Goal: Information Seeking & Learning: Learn about a topic

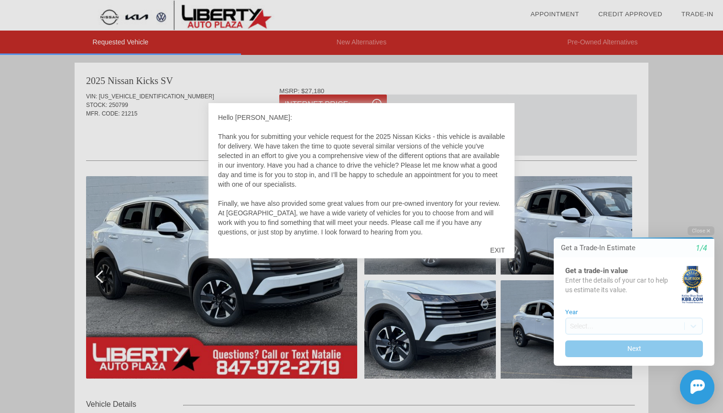
click at [497, 250] on div "EXIT" at bounding box center [497, 250] width 34 height 29
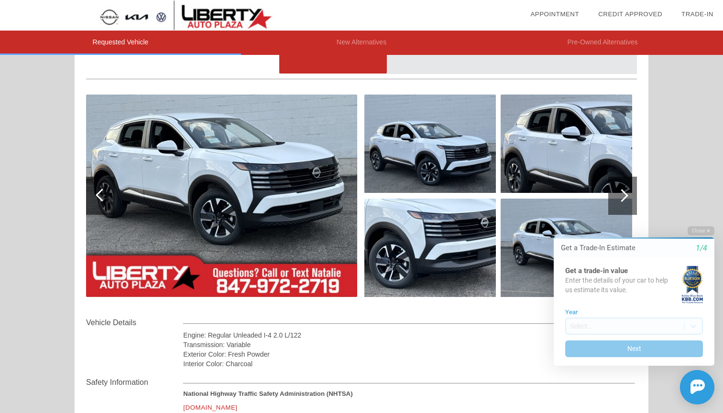
scroll to position [115, 0]
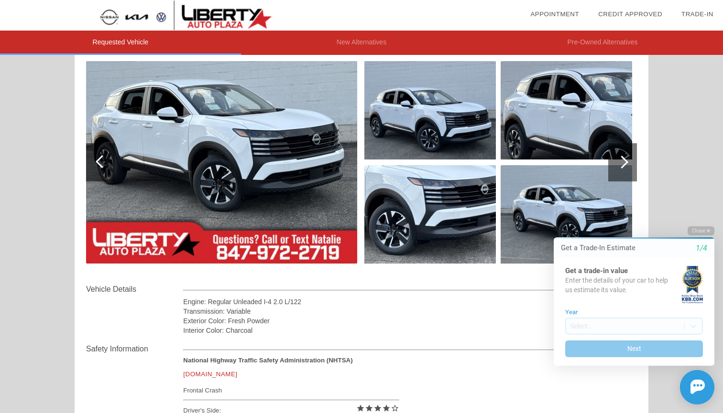
click at [698, 229] on button "Close" at bounding box center [700, 231] width 27 height 9
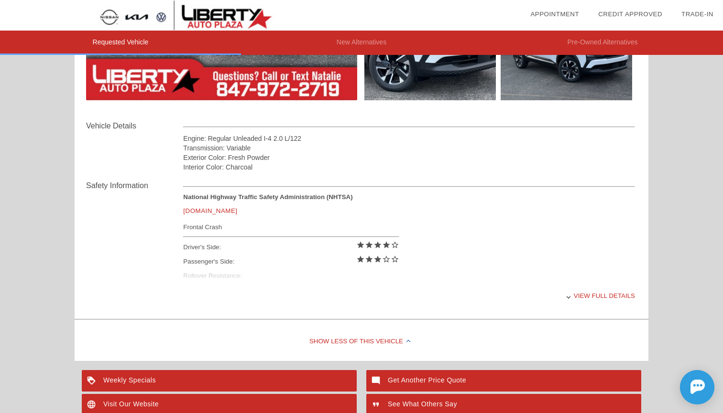
scroll to position [279, 0]
click at [591, 294] on div "View full details" at bounding box center [409, 295] width 452 height 23
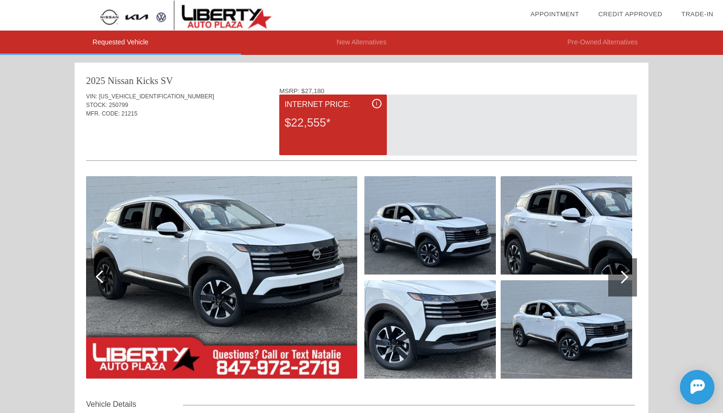
scroll to position [0, 0]
click at [377, 102] on span "i" at bounding box center [376, 103] width 1 height 7
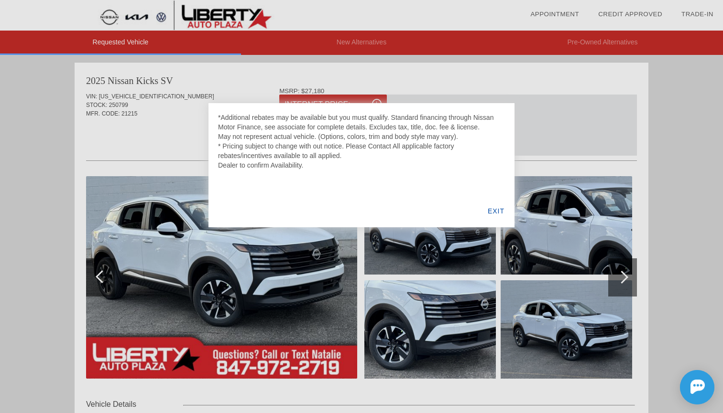
click at [495, 214] on div "EXIT" at bounding box center [496, 211] width 37 height 33
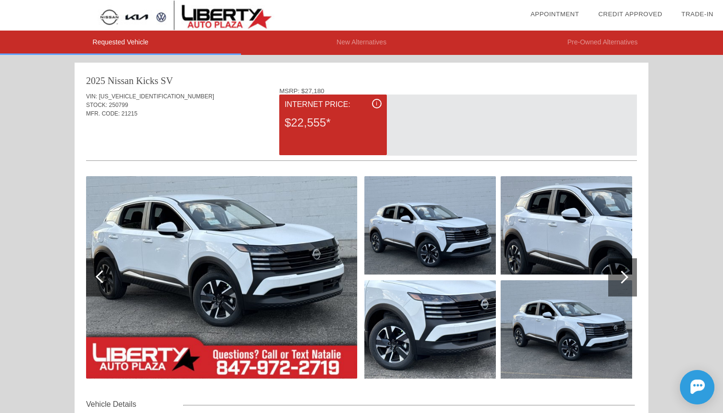
click at [437, 226] on img at bounding box center [429, 225] width 131 height 98
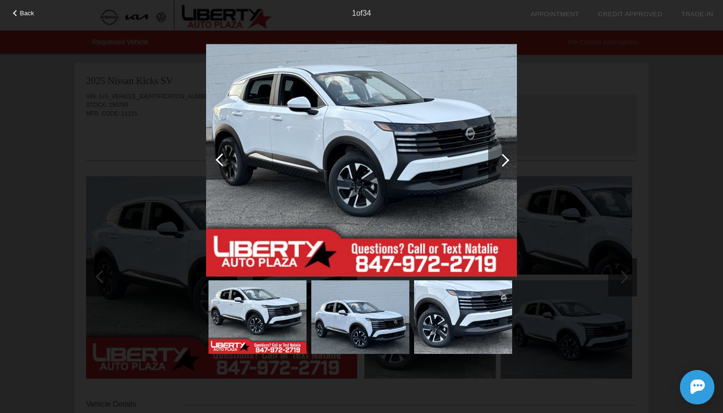
click at [506, 162] on div at bounding box center [502, 160] width 13 height 13
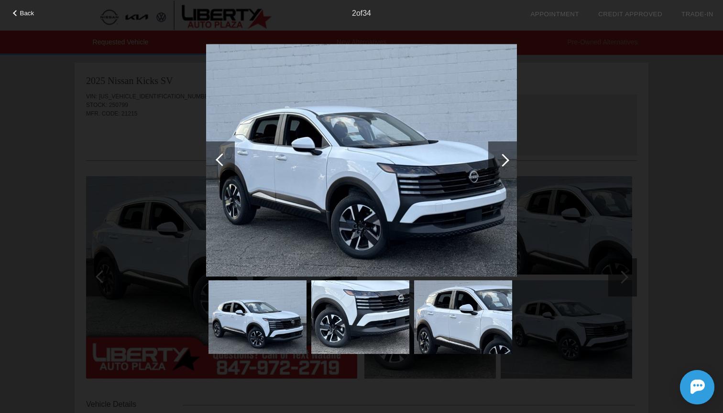
click at [506, 162] on div at bounding box center [502, 160] width 13 height 13
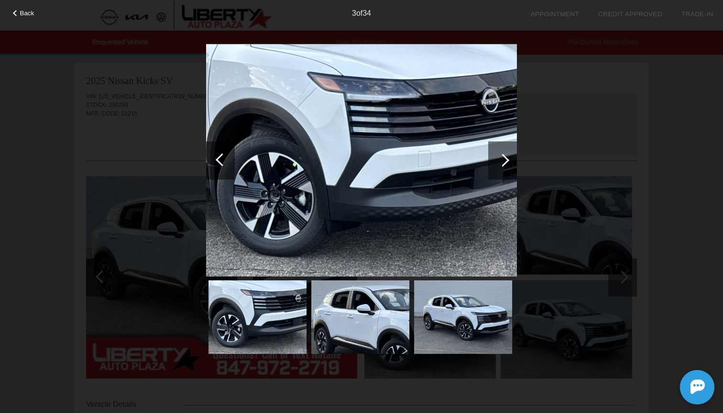
click at [506, 162] on div at bounding box center [502, 160] width 13 height 13
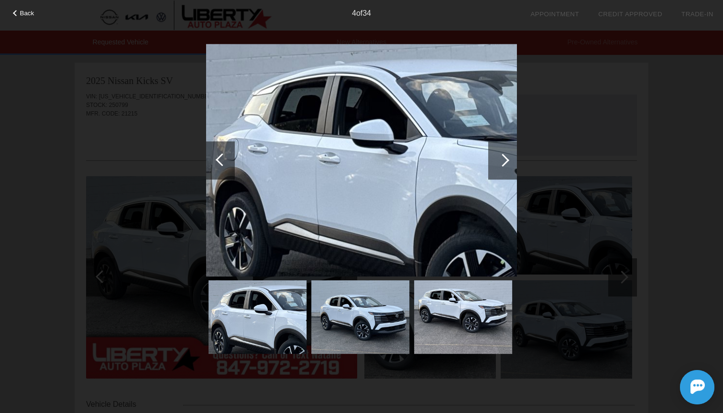
click at [506, 162] on div at bounding box center [502, 160] width 13 height 13
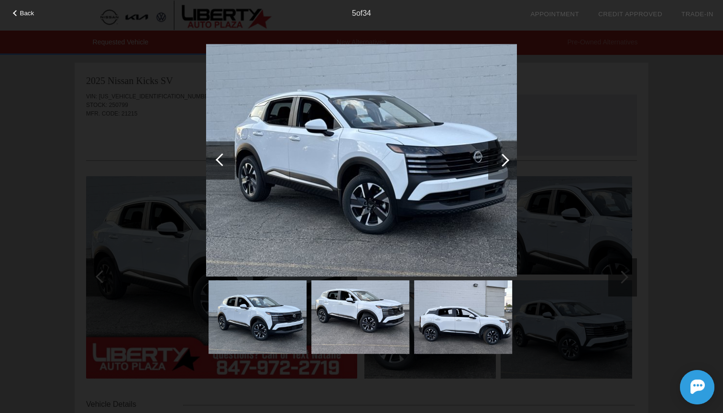
click at [506, 162] on div at bounding box center [502, 160] width 13 height 13
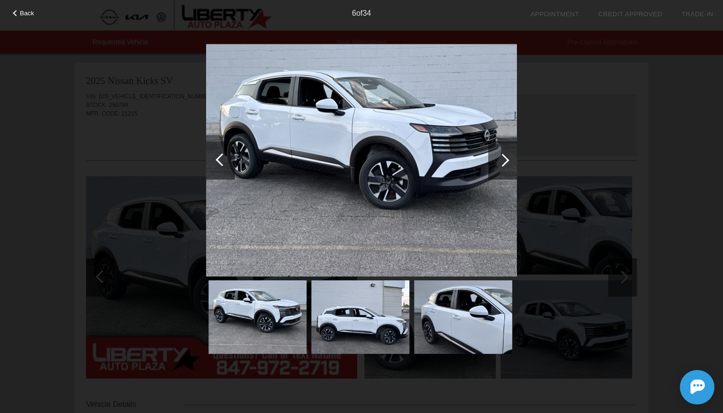
click at [506, 162] on div at bounding box center [502, 160] width 13 height 13
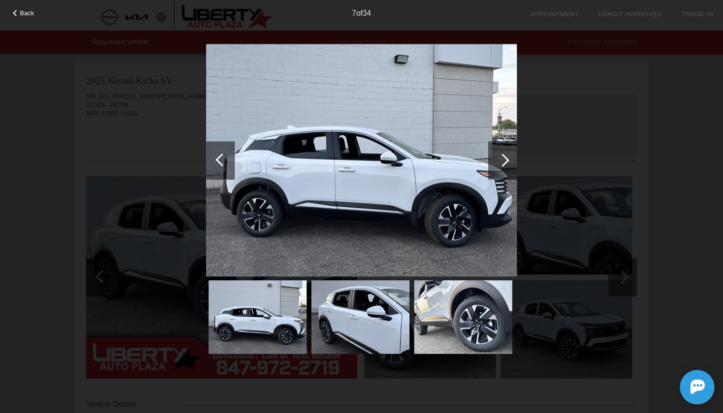
click at [506, 162] on div at bounding box center [502, 160] width 13 height 13
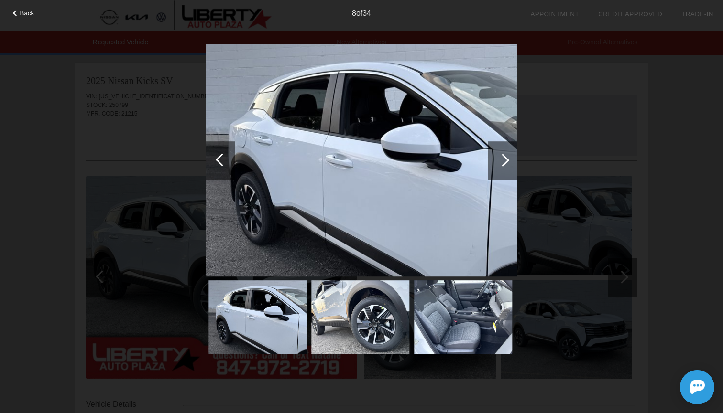
click at [506, 162] on div at bounding box center [502, 160] width 13 height 13
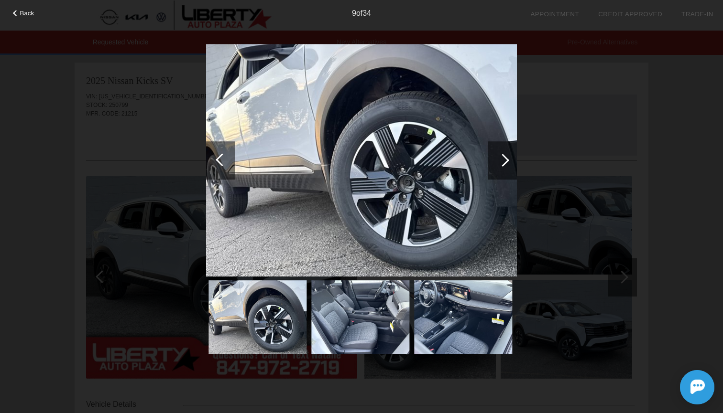
click at [506, 162] on div at bounding box center [502, 160] width 13 height 13
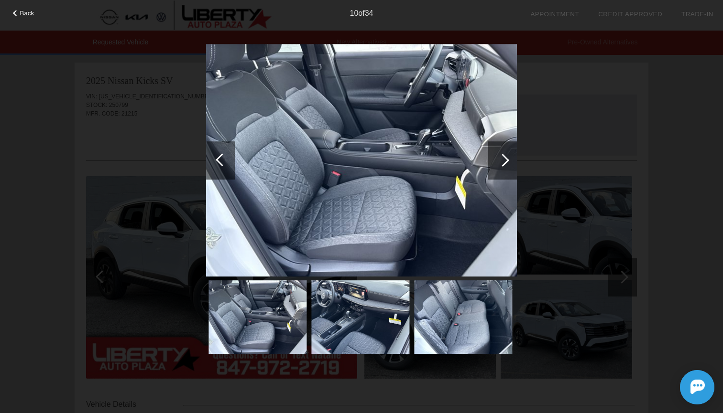
click at [506, 162] on div at bounding box center [502, 160] width 13 height 13
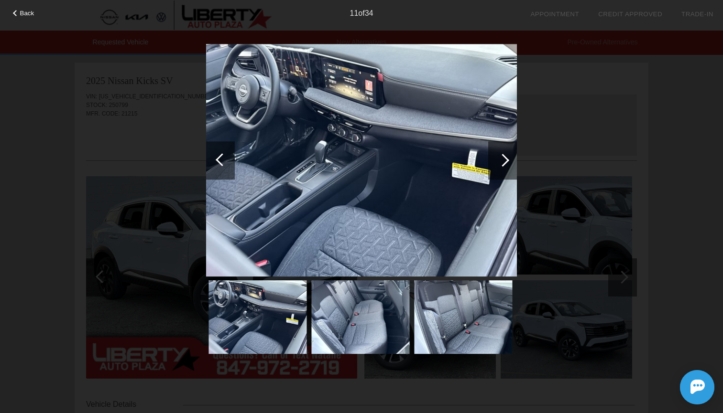
click at [506, 162] on div at bounding box center [502, 160] width 13 height 13
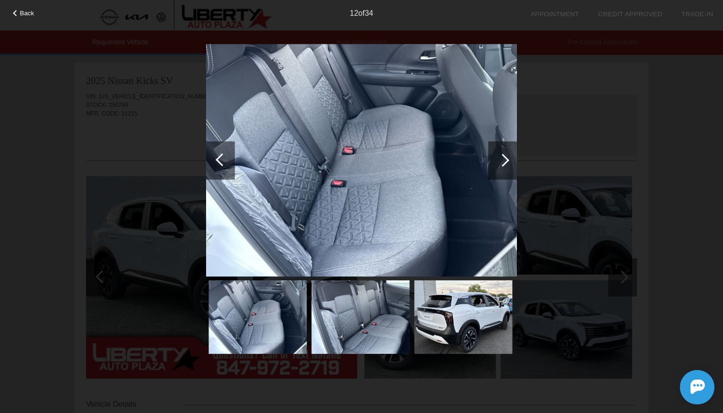
click at [506, 162] on div at bounding box center [502, 160] width 13 height 13
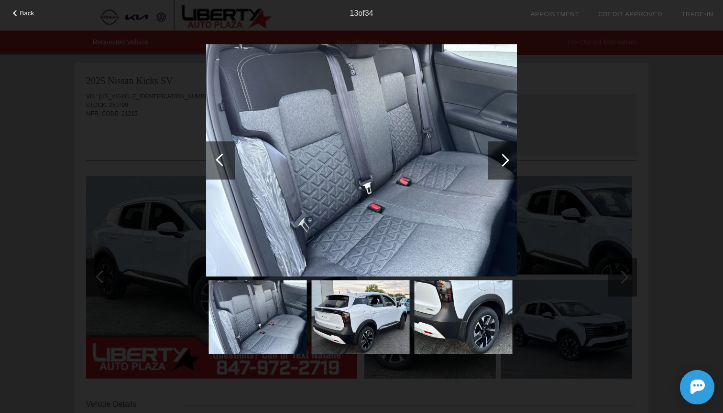
click at [506, 162] on div at bounding box center [502, 160] width 13 height 13
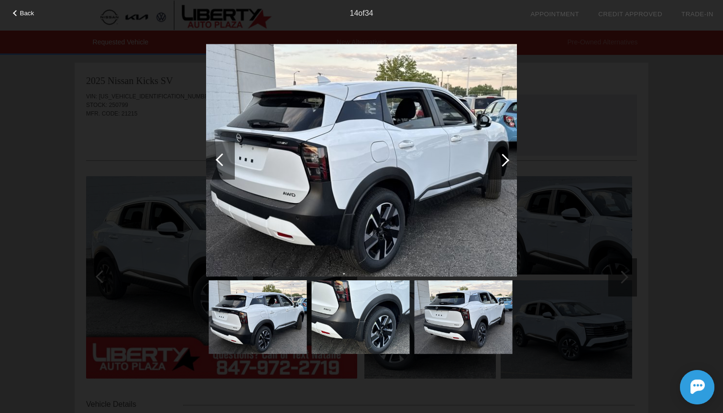
click at [506, 162] on div at bounding box center [502, 160] width 13 height 13
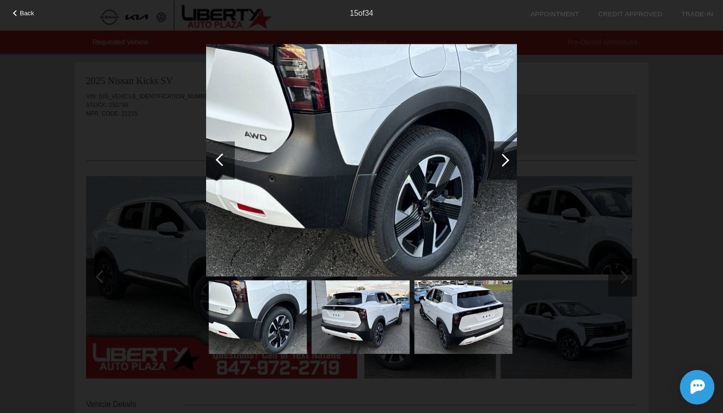
click at [506, 162] on div at bounding box center [502, 160] width 13 height 13
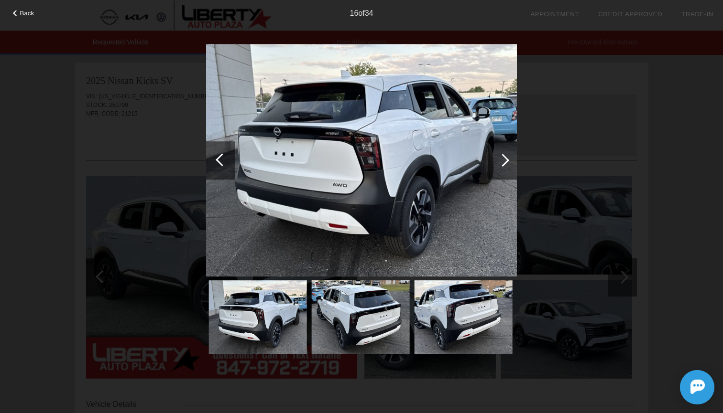
click at [506, 162] on div at bounding box center [502, 160] width 13 height 13
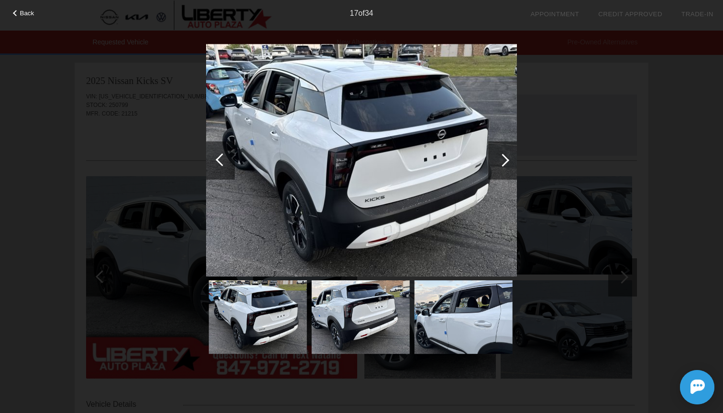
click at [506, 162] on div at bounding box center [502, 160] width 13 height 13
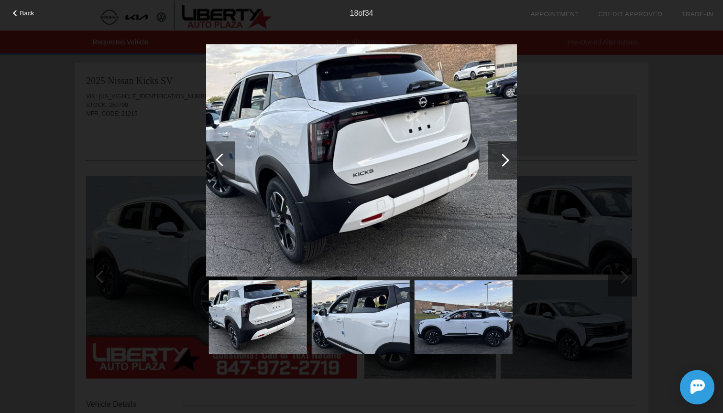
click at [506, 162] on div at bounding box center [502, 160] width 13 height 13
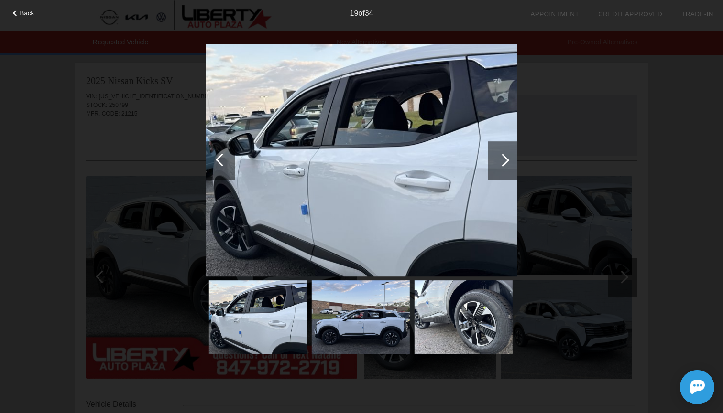
click at [506, 162] on div at bounding box center [502, 160] width 13 height 13
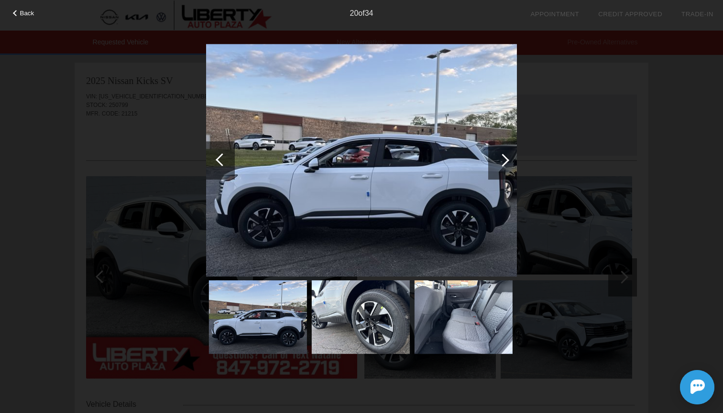
click at [506, 162] on div at bounding box center [502, 160] width 13 height 13
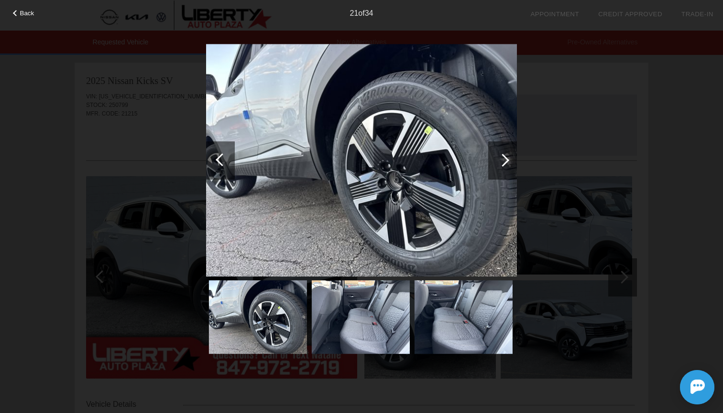
click at [506, 162] on div at bounding box center [502, 160] width 13 height 13
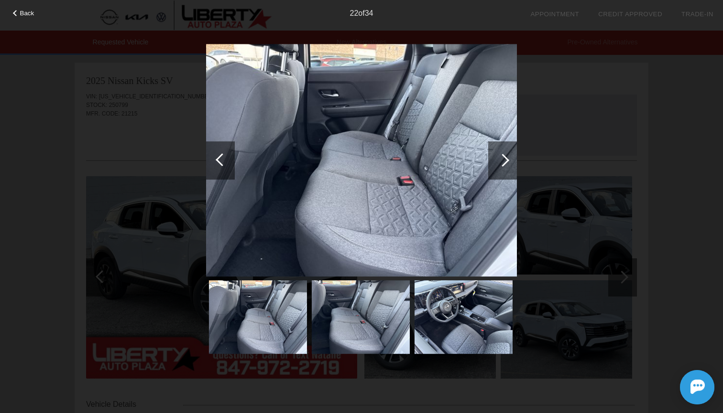
click at [506, 162] on div at bounding box center [502, 160] width 13 height 13
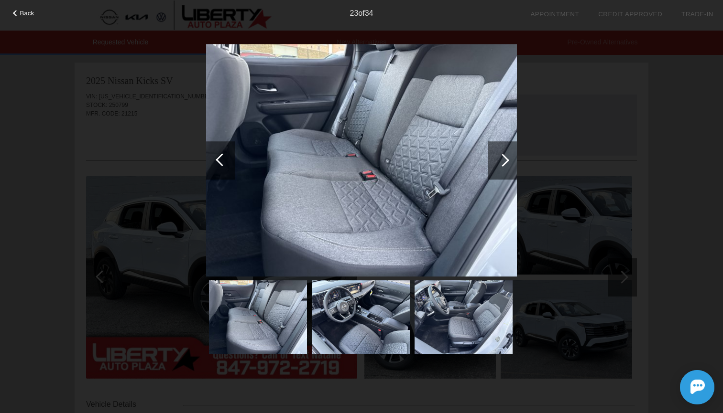
click at [506, 162] on div at bounding box center [502, 160] width 13 height 13
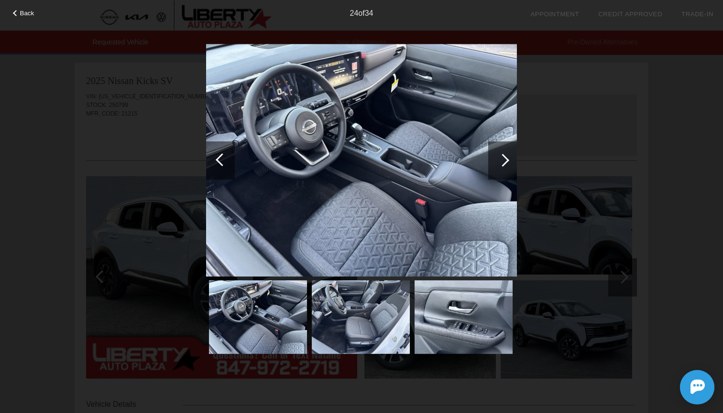
click at [506, 162] on div at bounding box center [502, 160] width 13 height 13
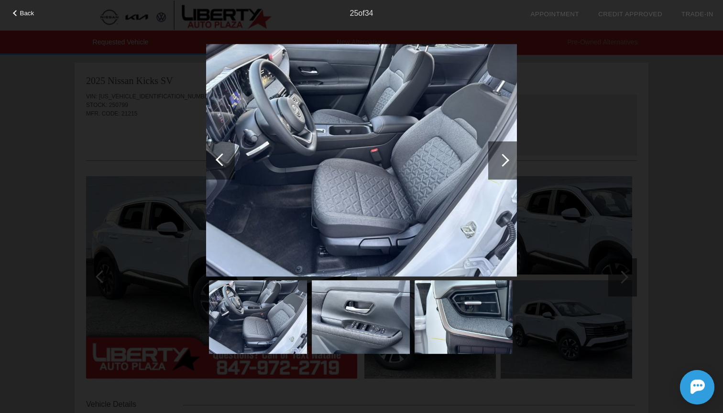
click at [506, 162] on div at bounding box center [502, 160] width 13 height 13
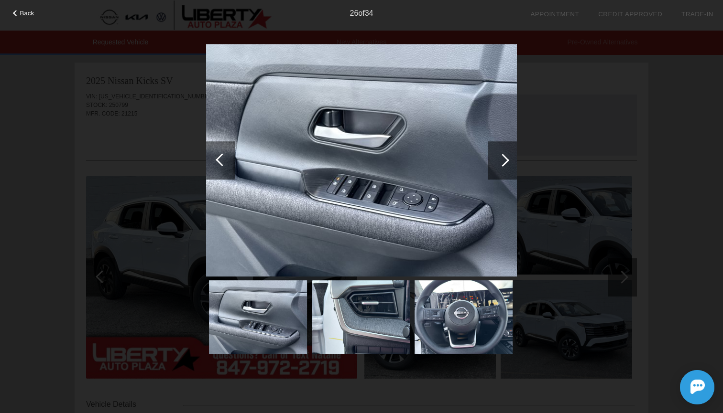
click at [505, 161] on div at bounding box center [502, 160] width 13 height 13
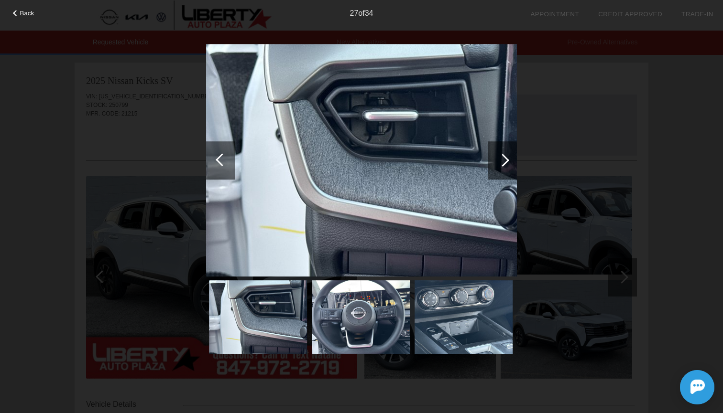
click at [505, 161] on div at bounding box center [502, 160] width 13 height 13
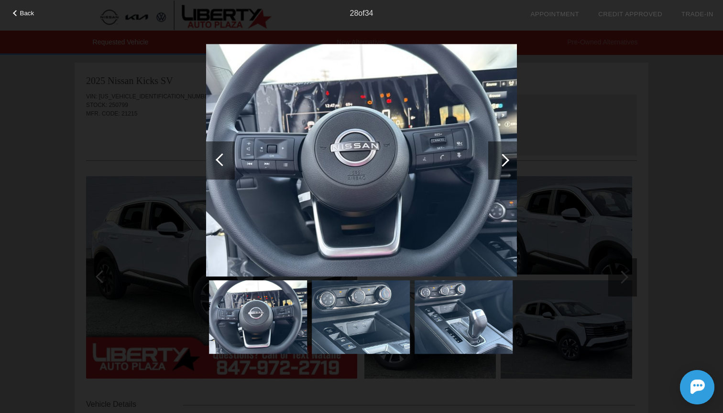
click at [504, 160] on div at bounding box center [502, 160] width 13 height 13
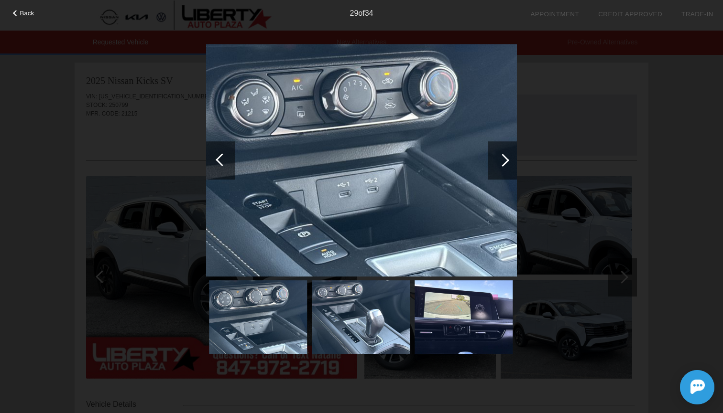
click at [504, 160] on div at bounding box center [502, 160] width 13 height 13
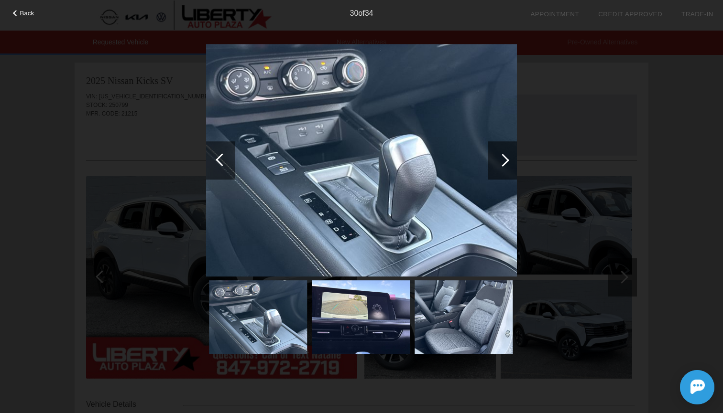
click at [504, 160] on div at bounding box center [502, 160] width 13 height 13
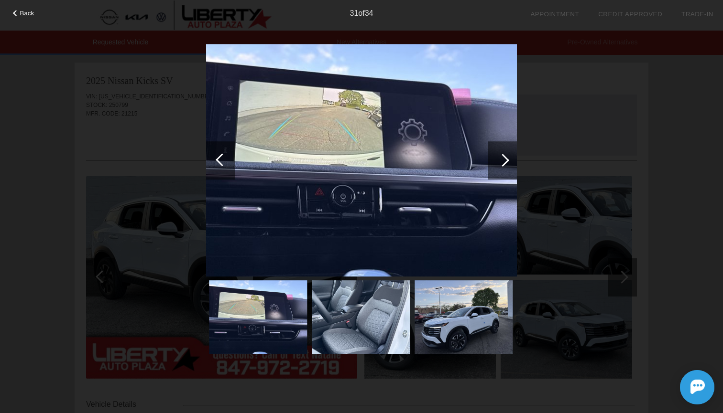
click at [504, 160] on div at bounding box center [502, 160] width 13 height 13
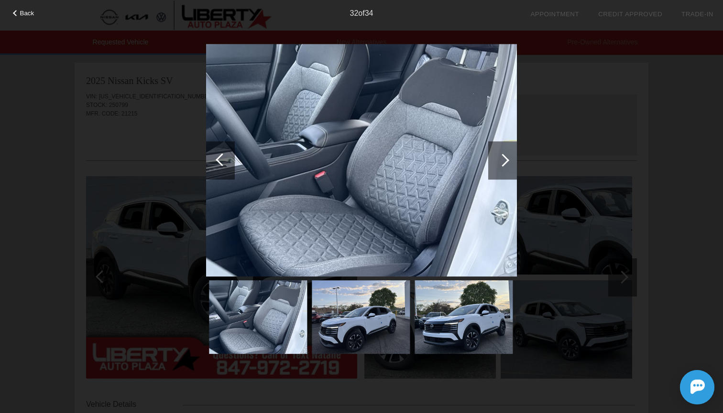
click at [504, 160] on div at bounding box center [502, 160] width 13 height 13
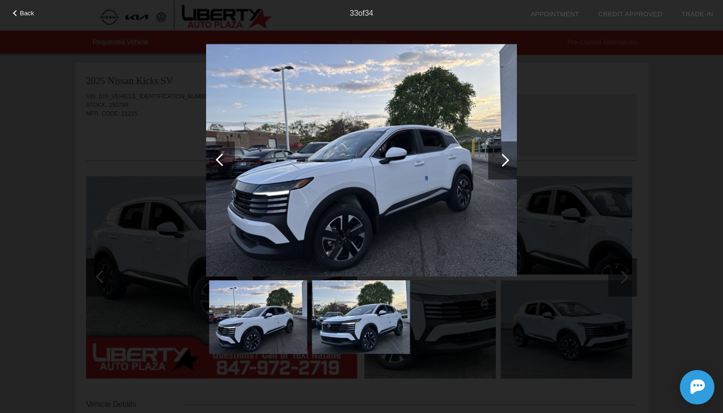
click at [504, 160] on div at bounding box center [502, 160] width 13 height 13
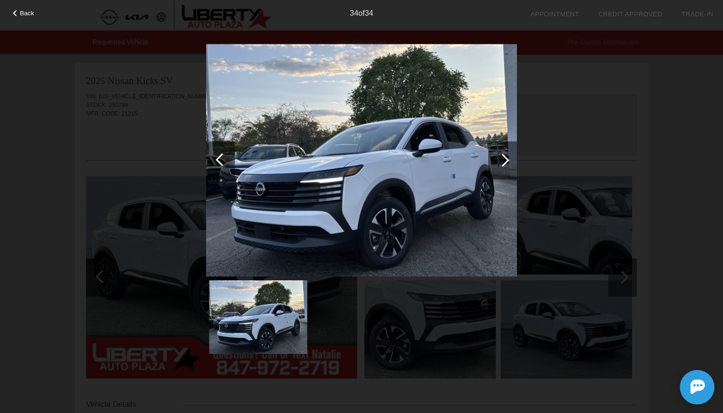
click at [504, 160] on div at bounding box center [502, 160] width 13 height 13
